Goal: Task Accomplishment & Management: Manage account settings

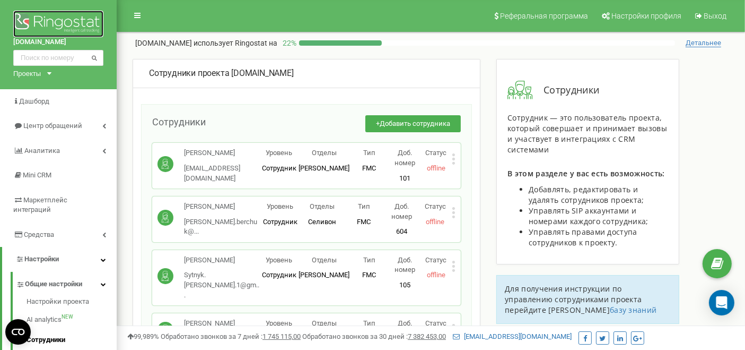
click at [54, 23] on img at bounding box center [58, 24] width 90 height 27
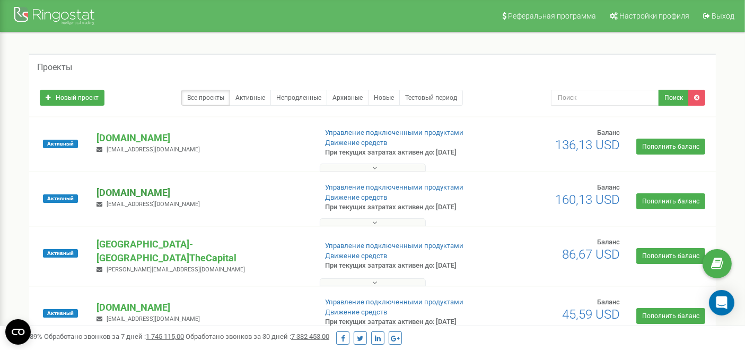
click at [138, 188] on p "[DOMAIN_NAME]" at bounding box center [202, 193] width 211 height 14
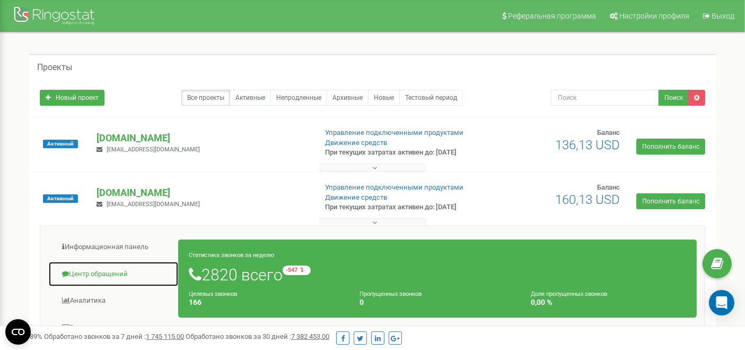
click at [89, 270] on link "Центр обращений" at bounding box center [113, 274] width 130 height 26
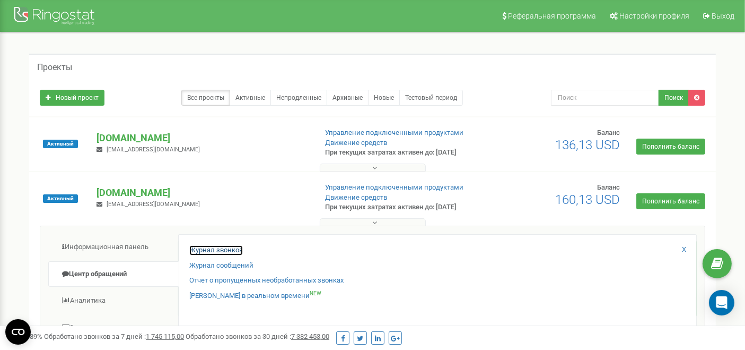
click at [230, 248] on link "Журнал звонков" at bounding box center [216, 250] width 54 height 10
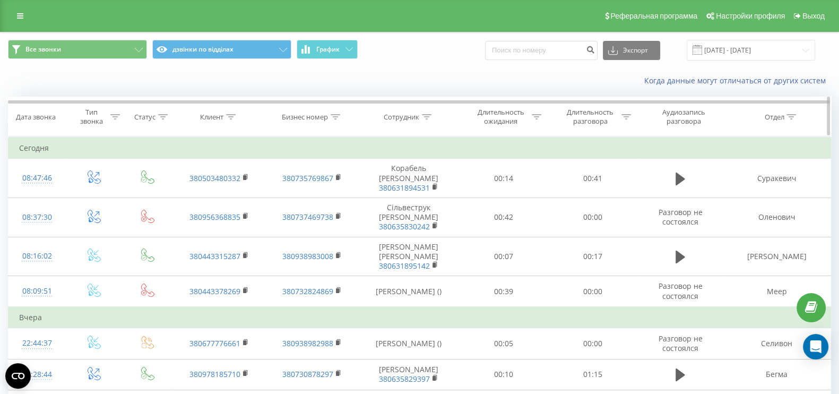
click at [427, 116] on icon at bounding box center [427, 116] width 10 height 5
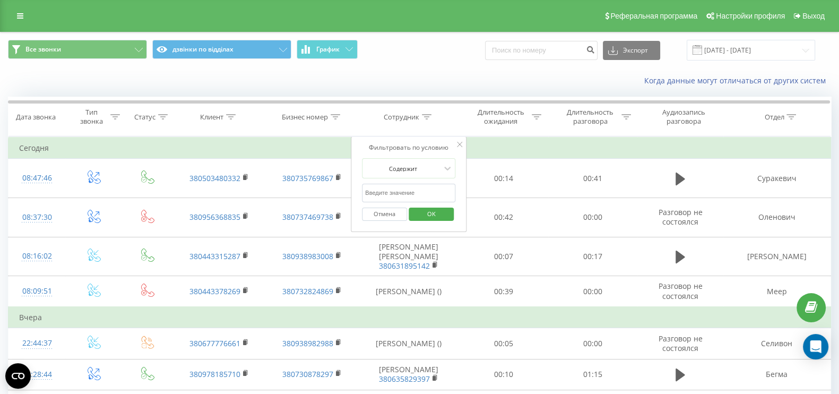
click at [399, 192] on input "text" at bounding box center [408, 193] width 93 height 19
paste input "380631897200"
type input "380631897200"
click at [426, 212] on span "OK" at bounding box center [431, 213] width 30 height 16
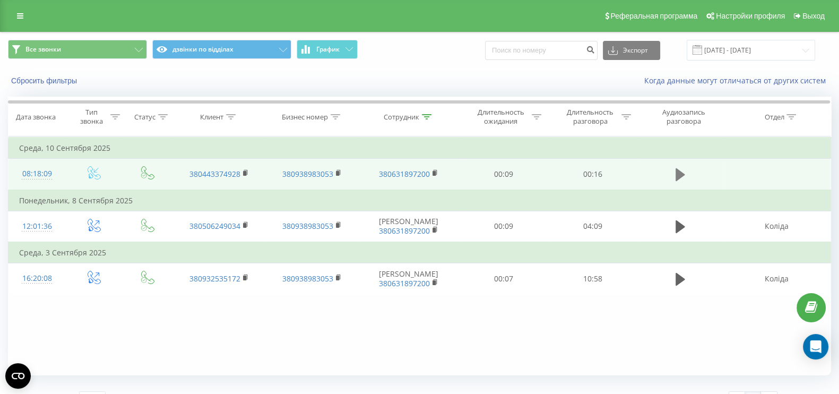
click at [678, 174] on icon at bounding box center [680, 174] width 10 height 13
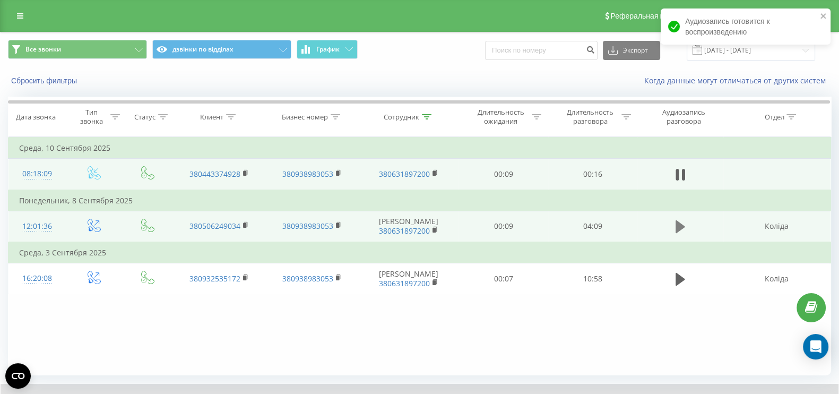
click at [679, 230] on icon at bounding box center [680, 226] width 10 height 15
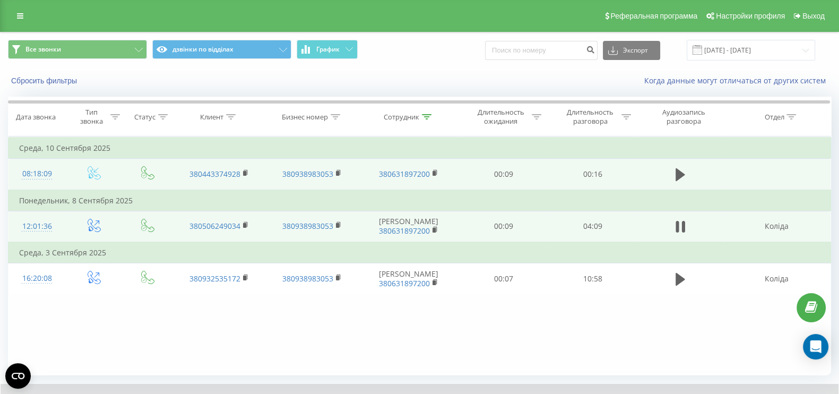
drag, startPoint x: 676, startPoint y: 223, endPoint x: 666, endPoint y: 222, distance: 10.6
click at [677, 223] on icon at bounding box center [676, 227] width 3 height 12
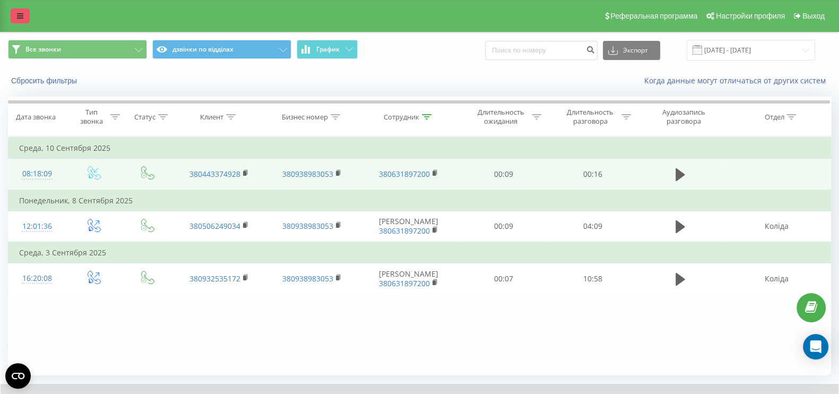
click at [18, 8] on link at bounding box center [20, 15] width 19 height 15
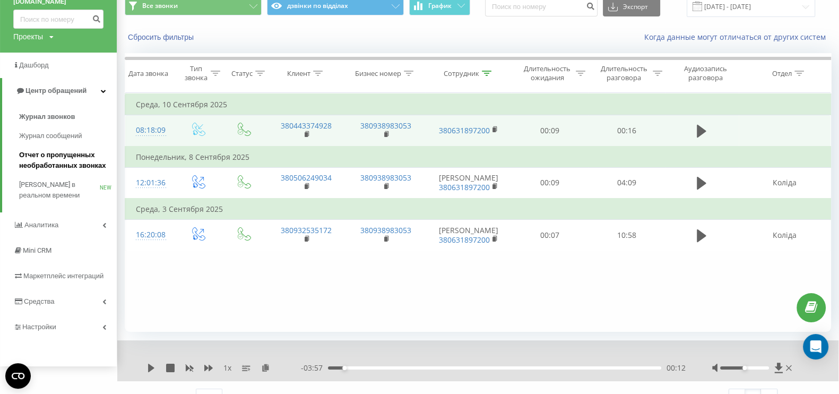
scroll to position [62, 0]
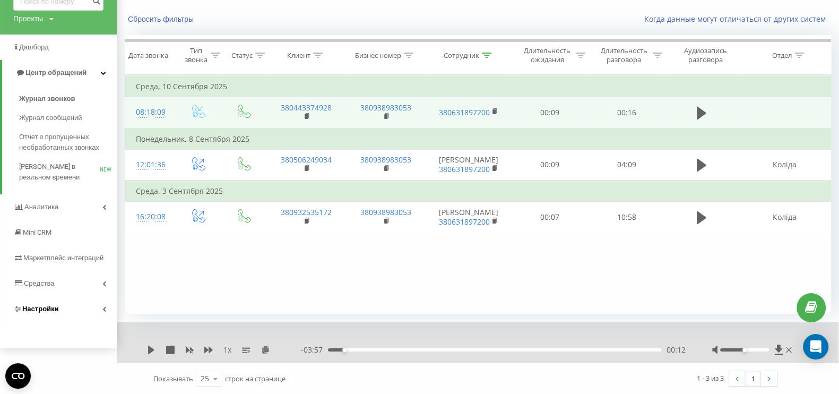
click at [71, 304] on link "Настройки" at bounding box center [58, 308] width 117 height 25
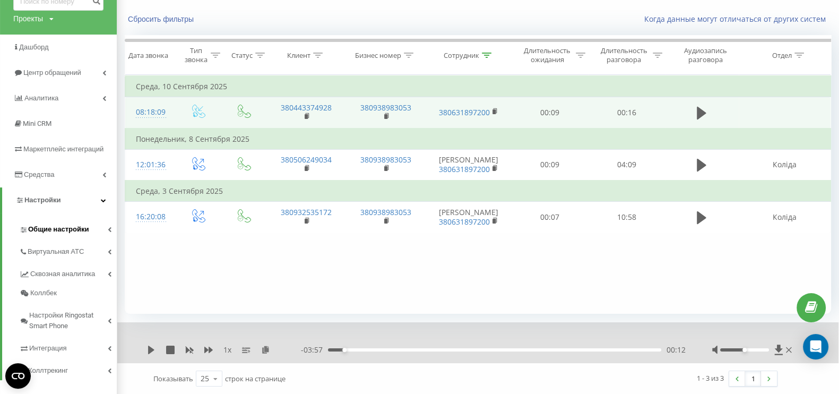
click at [69, 224] on span "Общие настройки" at bounding box center [58, 229] width 60 height 11
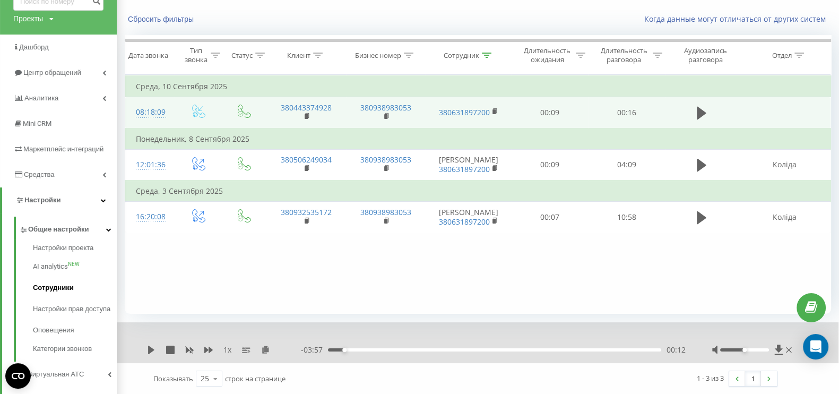
click at [56, 283] on span "Сотрудники" at bounding box center [53, 287] width 41 height 11
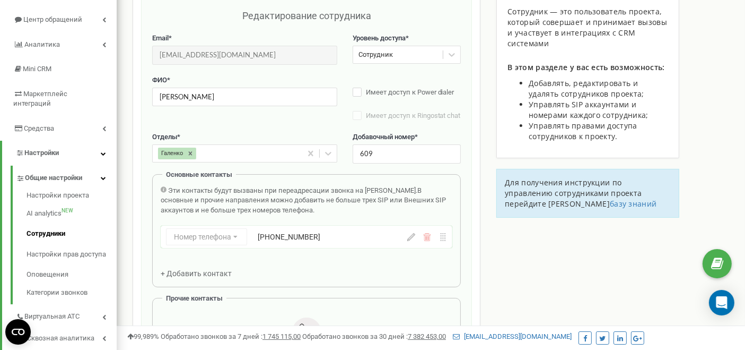
scroll to position [106, 0]
click at [233, 162] on div "Галенко" at bounding box center [228, 153] width 150 height 16
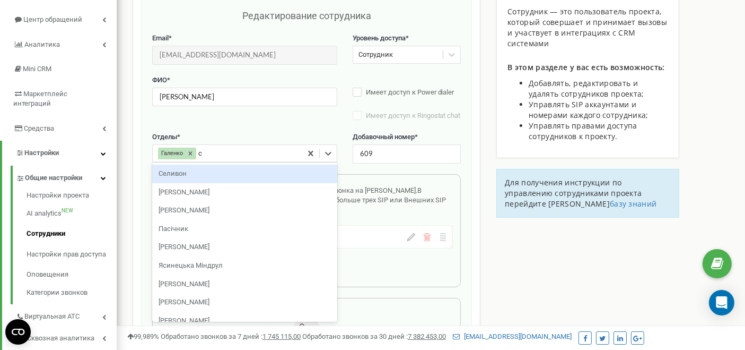
type input "си"
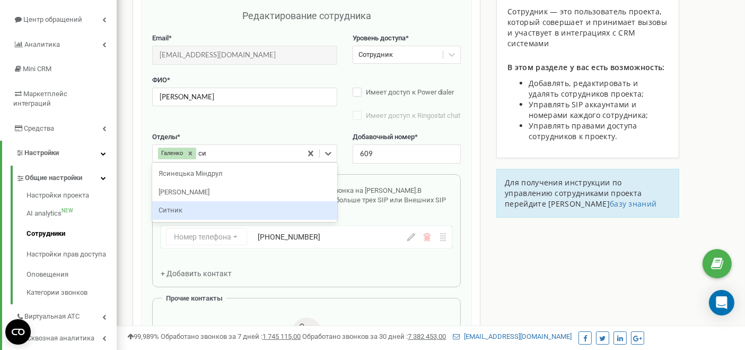
drag, startPoint x: 191, startPoint y: 214, endPoint x: 191, endPoint y: 199, distance: 14.3
click at [191, 214] on div "Ситник" at bounding box center [244, 210] width 185 height 19
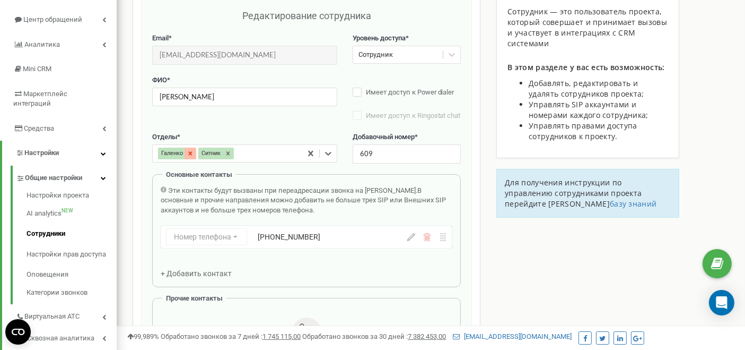
click at [189, 157] on icon at bounding box center [190, 153] width 7 height 7
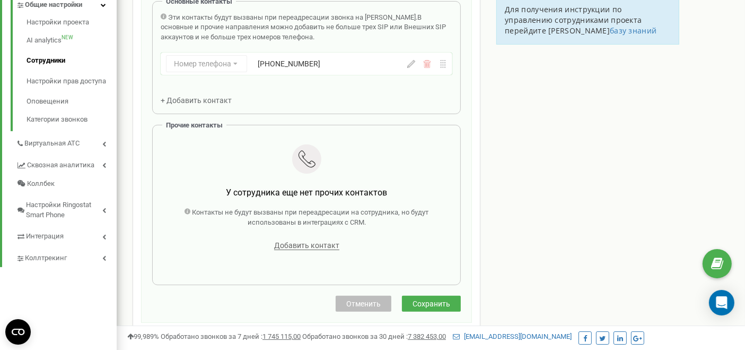
scroll to position [283, 0]
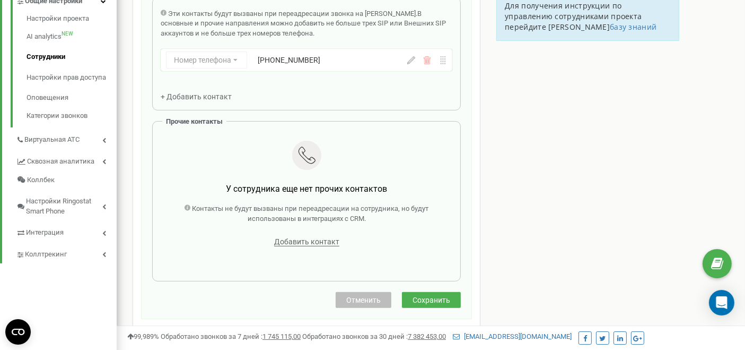
click at [440, 304] on span "Сохранить" at bounding box center [432, 299] width 38 height 8
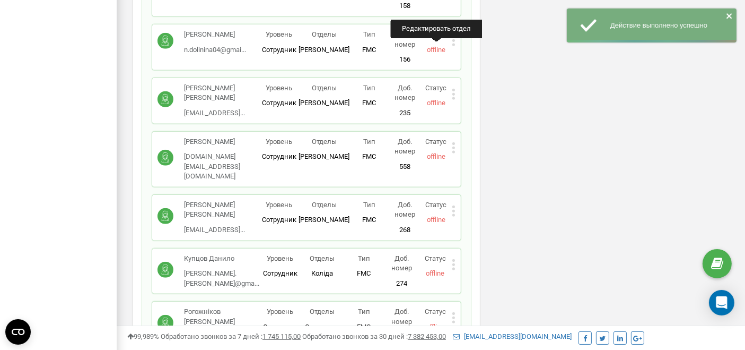
scroll to position [11881, 0]
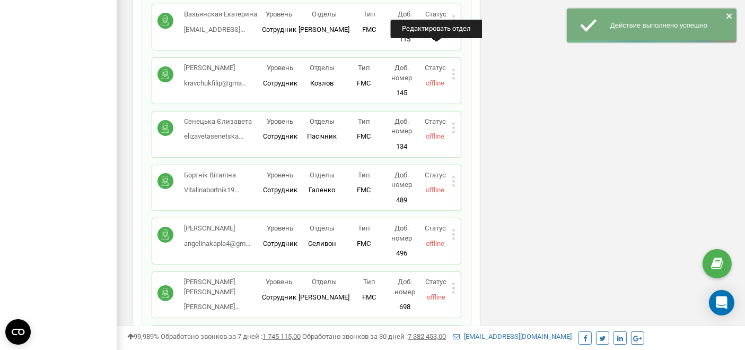
drag, startPoint x: 522, startPoint y: 41, endPoint x: 454, endPoint y: 186, distance: 159.9
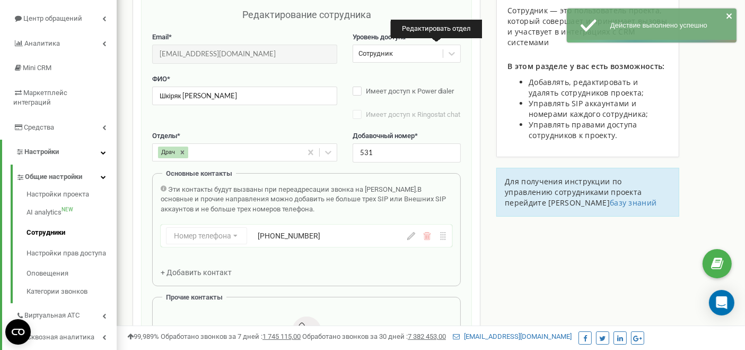
scroll to position [106, 0]
click at [230, 155] on div "Драч" at bounding box center [228, 153] width 150 height 16
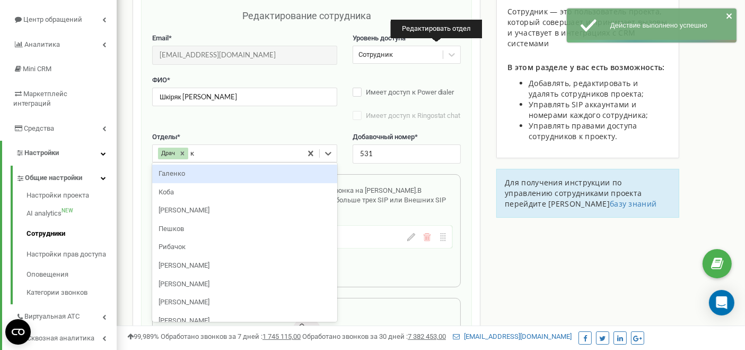
type input "ку"
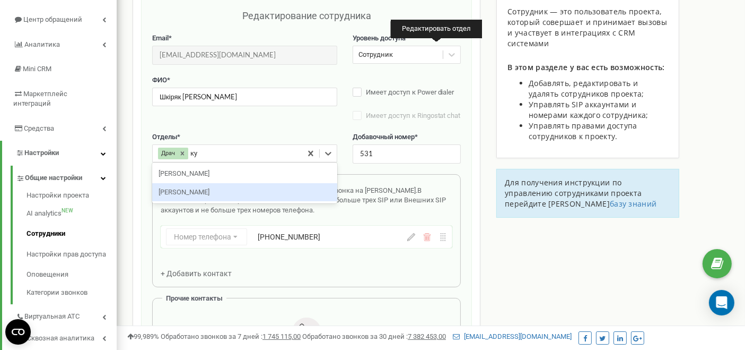
click at [169, 196] on div "Курбанов" at bounding box center [244, 192] width 185 height 19
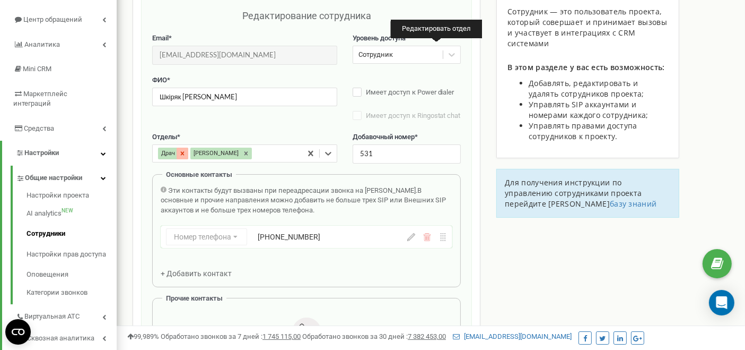
click at [184, 155] on icon at bounding box center [183, 154] width 4 height 4
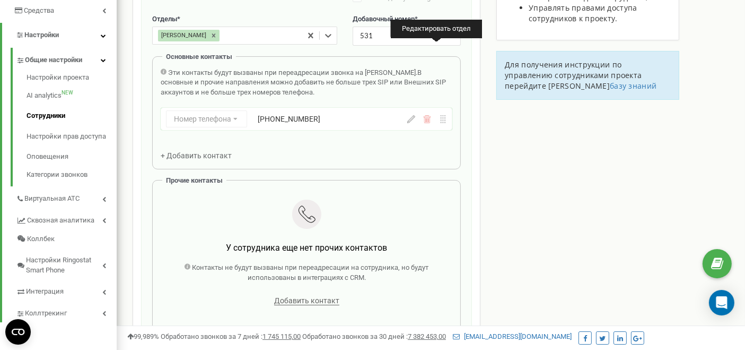
scroll to position [400, 0]
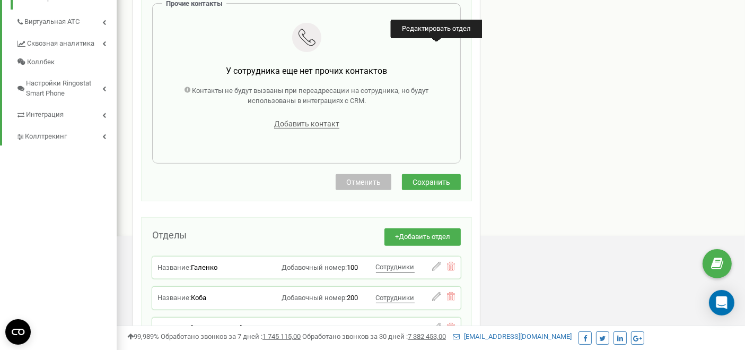
click at [432, 186] on span "Сохранить" at bounding box center [432, 182] width 38 height 8
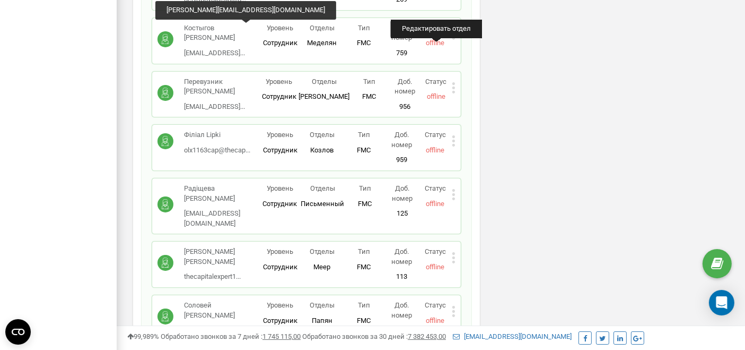
scroll to position [0, 0]
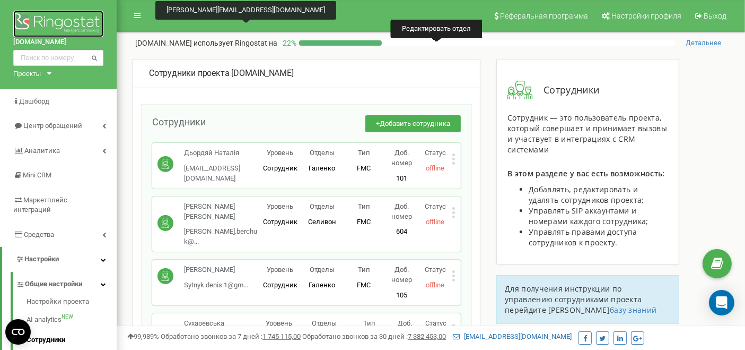
click at [34, 30] on img at bounding box center [58, 24] width 90 height 27
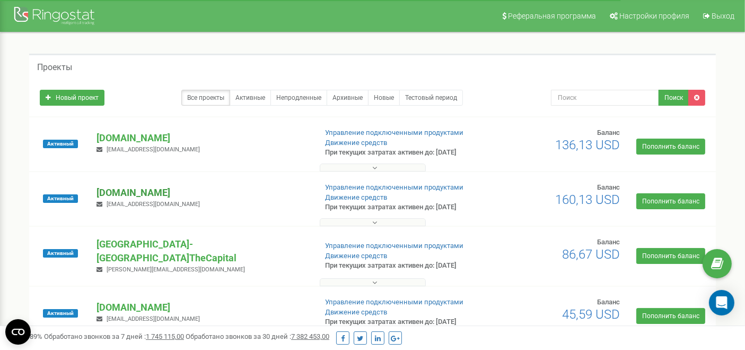
click at [190, 187] on div "EXPERTteam.com.ua v.gordenko1994@gmail.com" at bounding box center [202, 197] width 227 height 23
